Goal: Check status: Check status

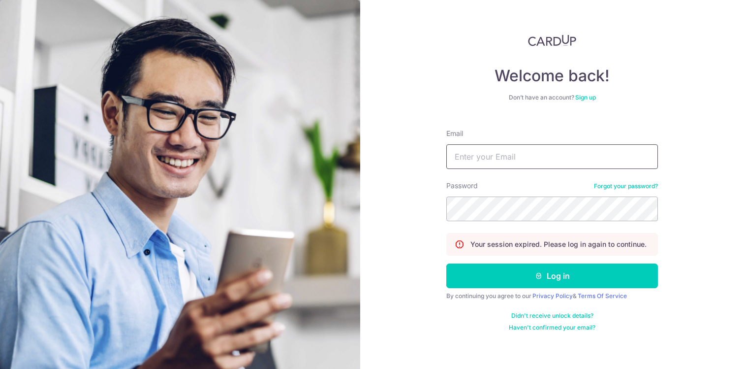
click at [522, 162] on input "Email" at bounding box center [552, 156] width 212 height 25
type input "[EMAIL_ADDRESS][DOMAIN_NAME]"
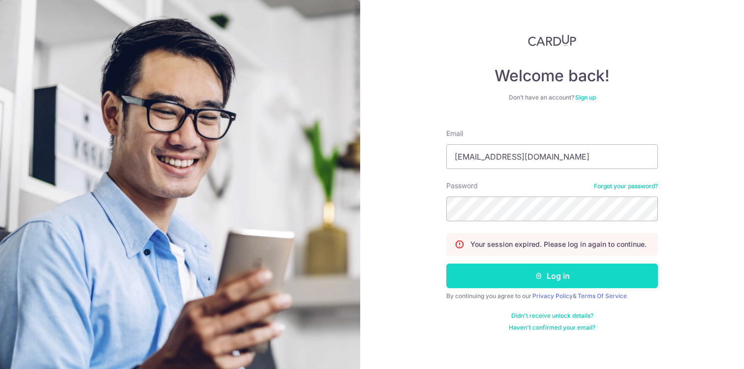
click at [530, 278] on button "Log in" at bounding box center [552, 275] width 212 height 25
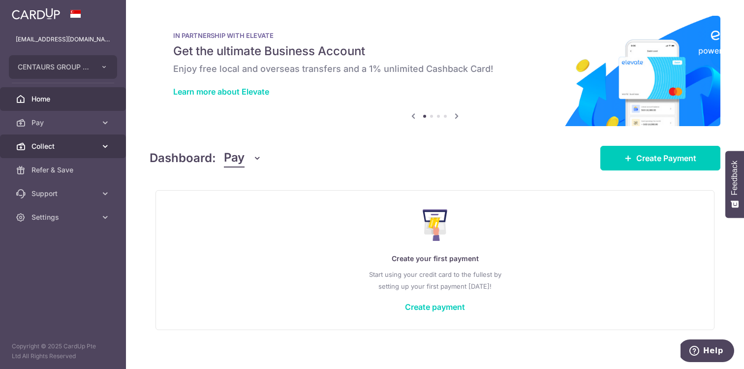
click at [108, 144] on icon at bounding box center [105, 146] width 10 height 10
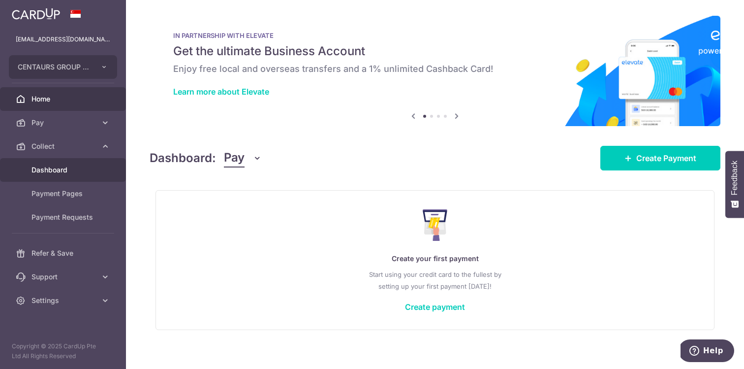
click at [63, 169] on span "Dashboard" at bounding box center [63, 170] width 65 height 10
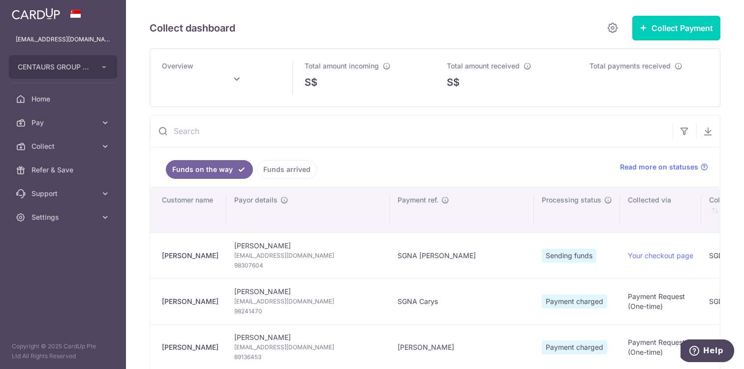
type input "[DATE]"
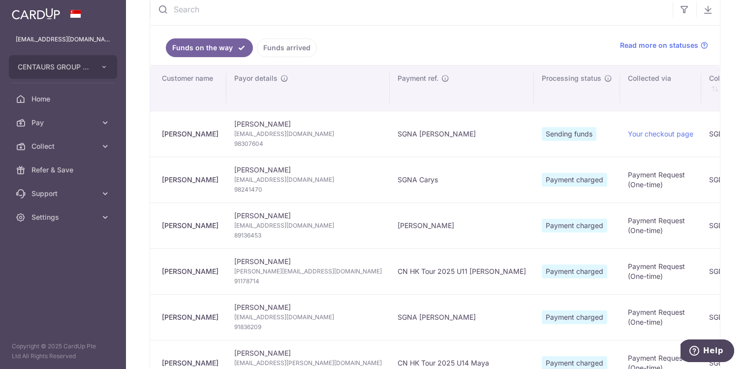
scroll to position [128, 0]
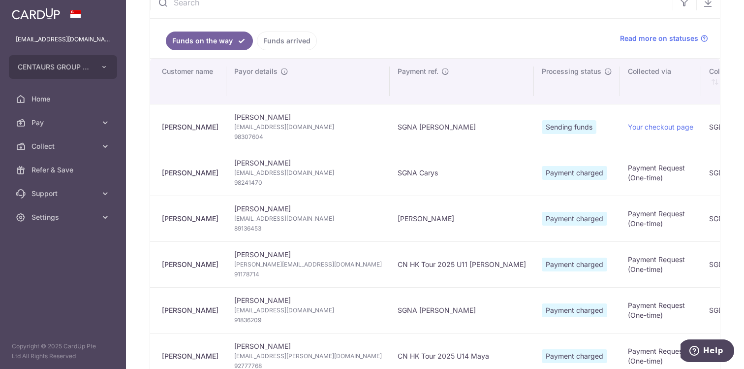
click at [290, 36] on link "Funds arrived" at bounding box center [287, 40] width 60 height 19
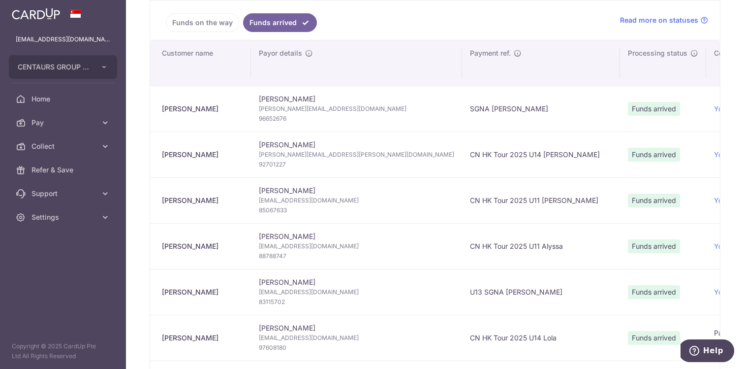
scroll to position [158, 0]
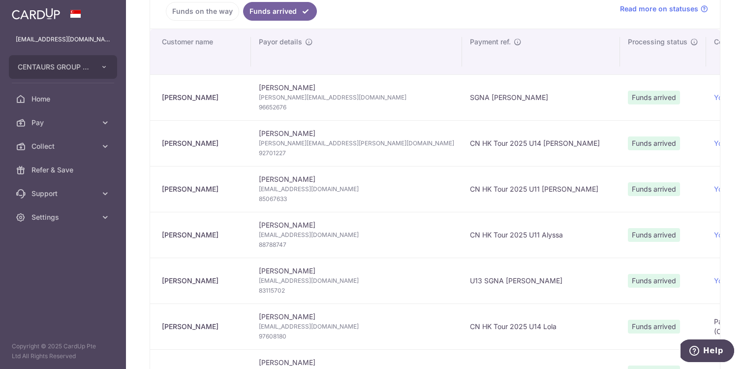
drag, startPoint x: 174, startPoint y: 149, endPoint x: 321, endPoint y: 149, distance: 147.2
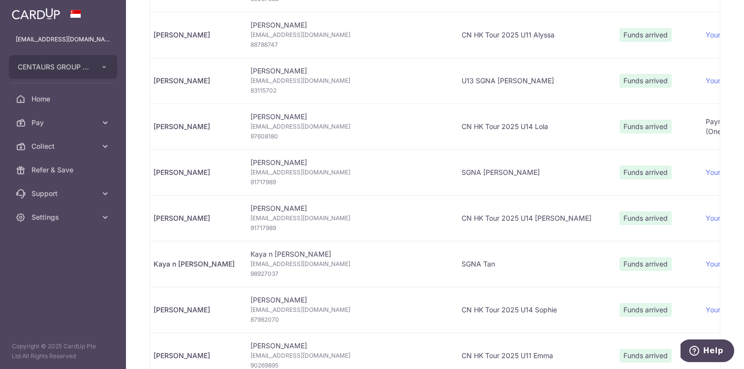
scroll to position [0, 0]
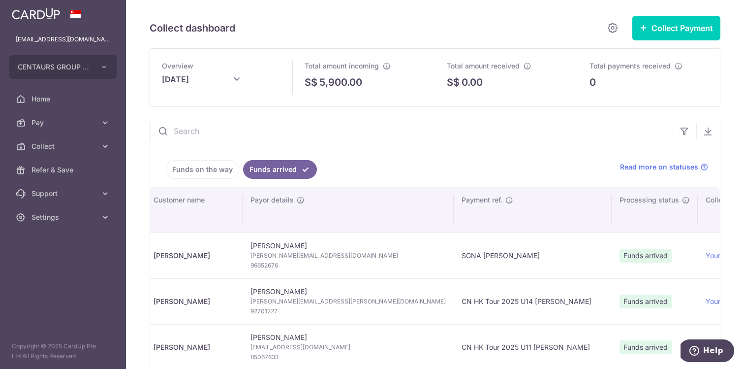
click at [193, 163] on link "Funds on the way" at bounding box center [202, 169] width 73 height 19
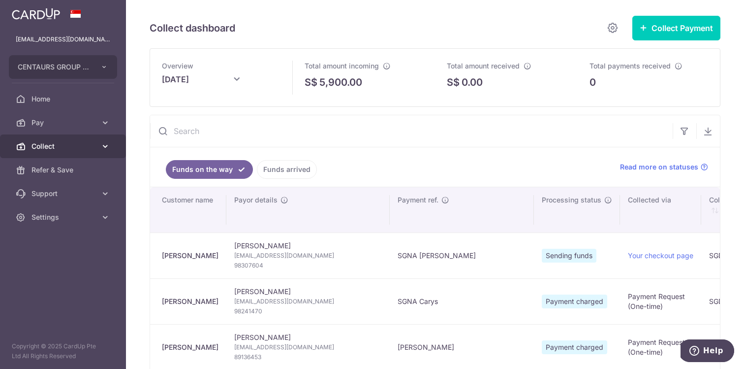
click at [105, 142] on icon at bounding box center [105, 146] width 10 height 10
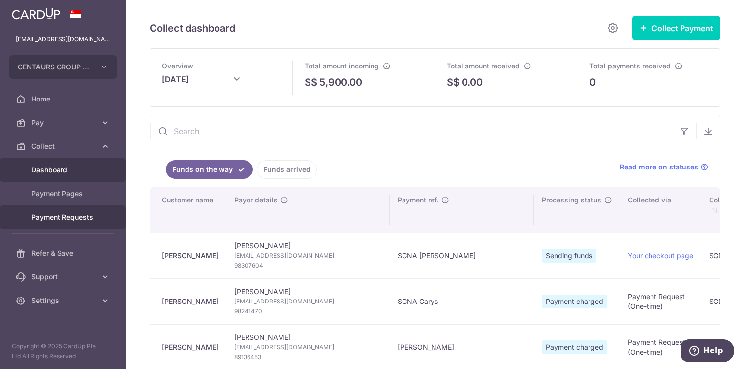
click at [86, 213] on span "Payment Requests" at bounding box center [63, 217] width 65 height 10
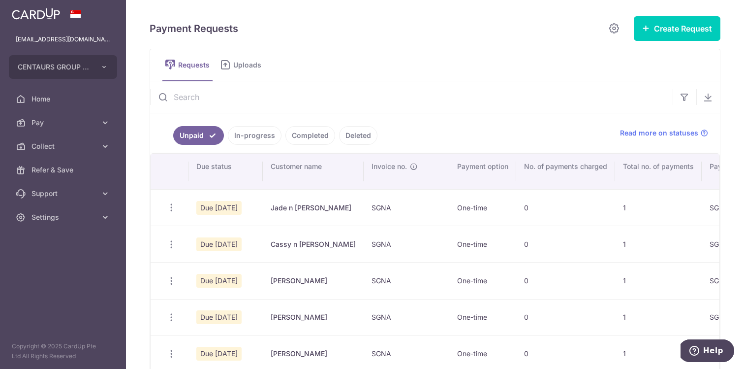
click at [319, 140] on link "Completed" at bounding box center [310, 135] width 50 height 19
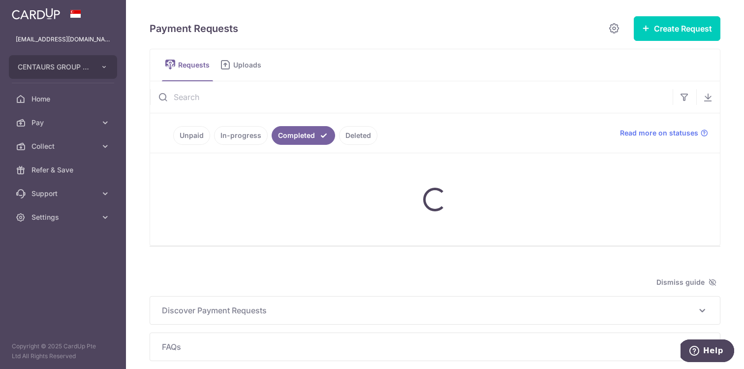
click at [252, 132] on link "In-progress" at bounding box center [241, 135] width 54 height 19
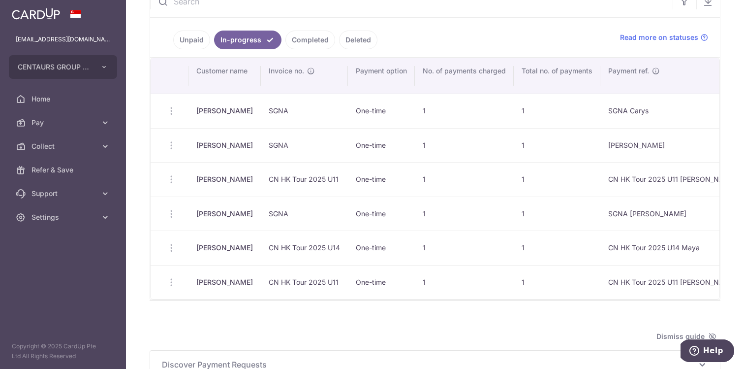
click at [306, 42] on link "Completed" at bounding box center [310, 40] width 50 height 19
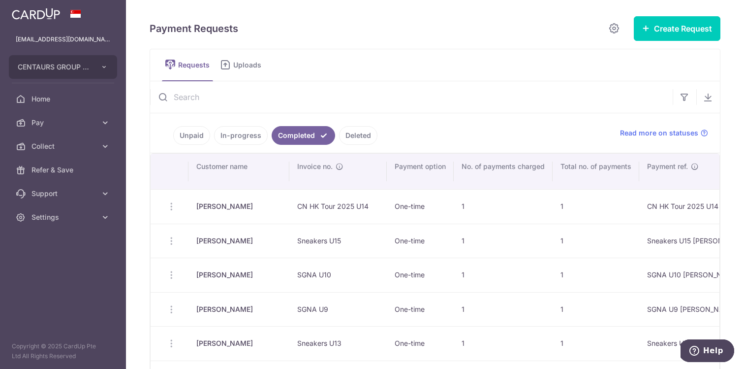
click at [239, 133] on link "In-progress" at bounding box center [241, 135] width 54 height 19
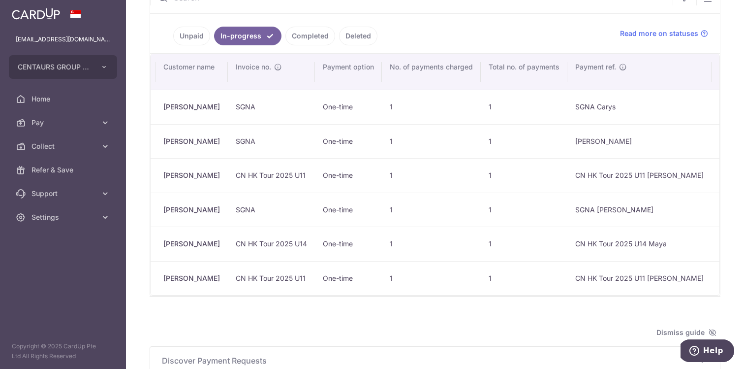
scroll to position [0, 35]
